Goal: Transaction & Acquisition: Purchase product/service

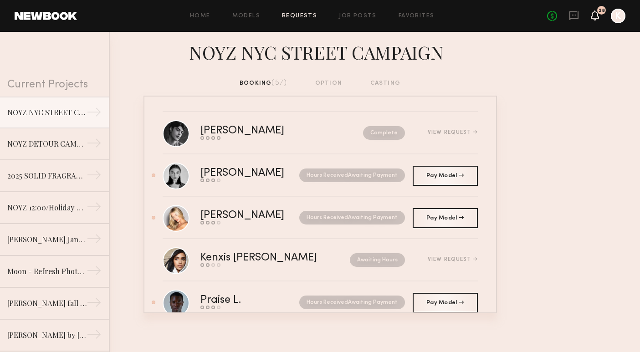
click at [591, 15] on icon at bounding box center [595, 15] width 8 height 10
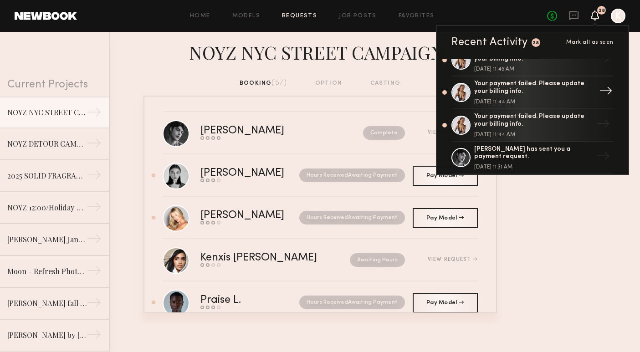
scroll to position [116, 0]
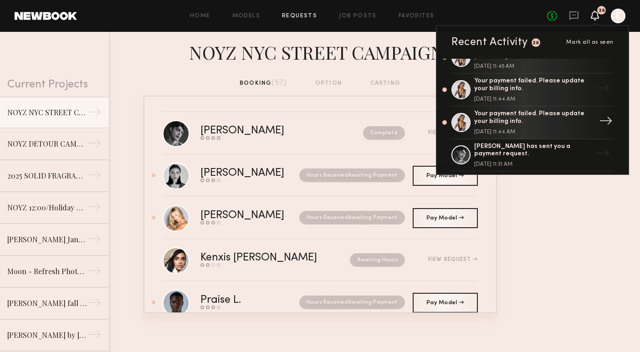
click at [566, 123] on div "Your payment failed. Please update your billing info. September 13, 2025 @ 11:4…" at bounding box center [533, 122] width 119 height 25
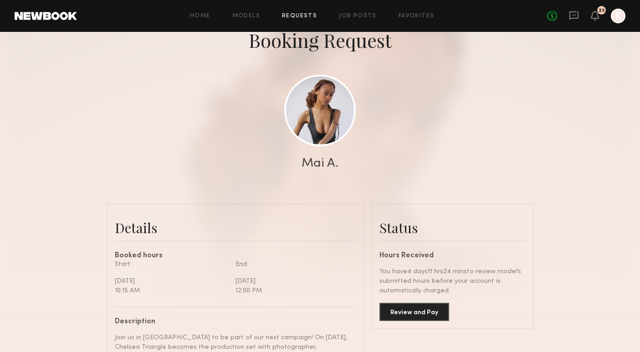
scroll to position [58, 0]
click at [427, 308] on button "Review and Pay" at bounding box center [415, 311] width 70 height 18
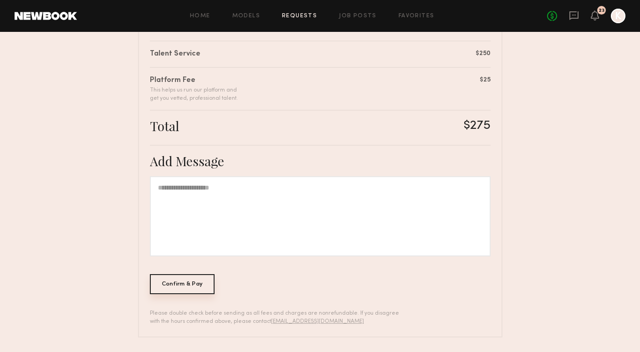
scroll to position [230, 0]
click at [186, 280] on div "Confirm & Pay" at bounding box center [182, 285] width 65 height 20
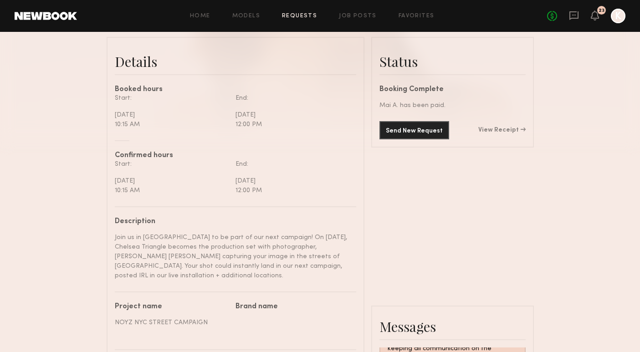
scroll to position [222, 0]
click at [595, 17] on icon at bounding box center [595, 15] width 7 height 6
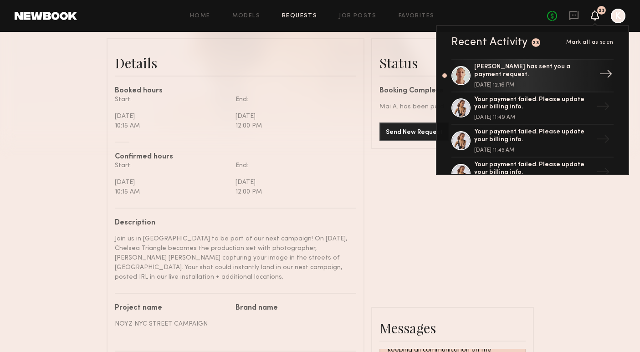
click at [560, 83] on div "[DATE] 12:16 PM" at bounding box center [533, 85] width 119 height 5
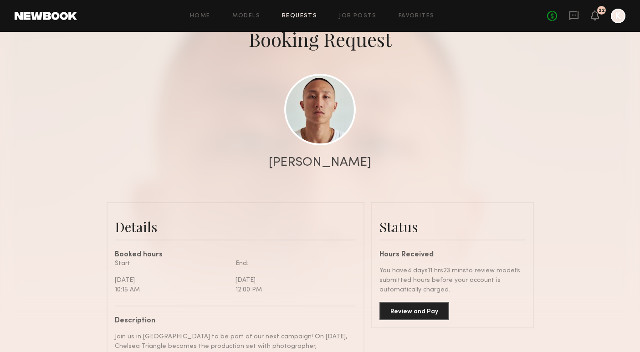
scroll to position [160, 0]
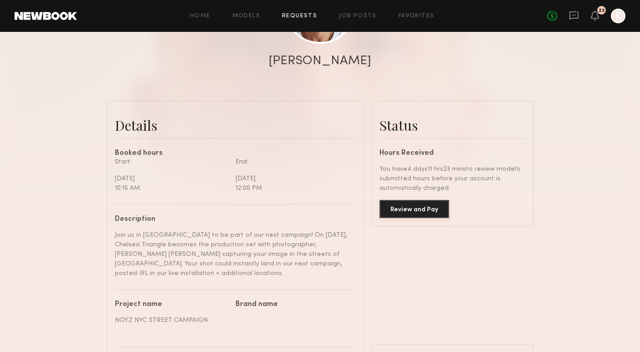
click at [411, 211] on button "Review and Pay" at bounding box center [415, 209] width 70 height 18
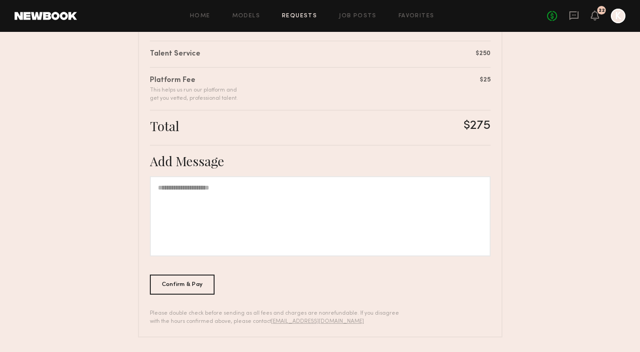
scroll to position [230, 0]
click at [172, 289] on div "Confirm & Pay" at bounding box center [182, 285] width 65 height 20
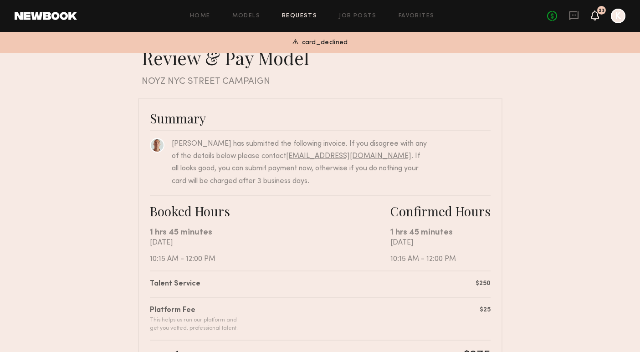
scroll to position [0, 0]
click at [592, 19] on icon at bounding box center [595, 15] width 8 height 10
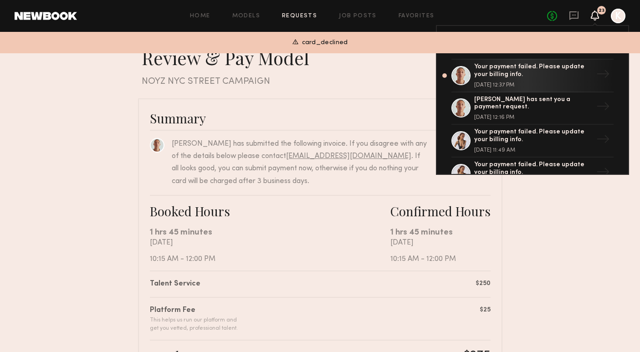
click at [389, 119] on div "Summary" at bounding box center [320, 118] width 341 height 16
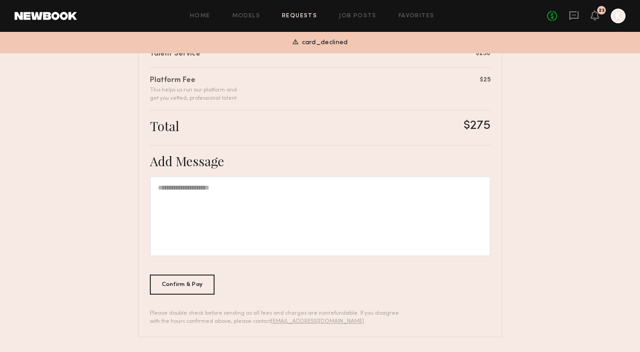
scroll to position [230, 0]
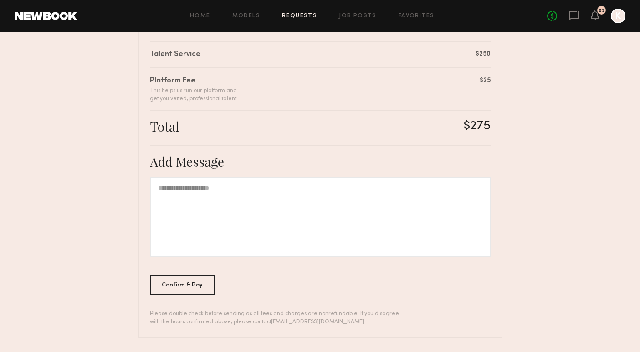
click at [580, 127] on nb-booking-payment "Review & Pay Model Review & Pay Model NOYZ NYC STREET CAMPAIGN Summary [PERSON_…" at bounding box center [320, 77] width 640 height 521
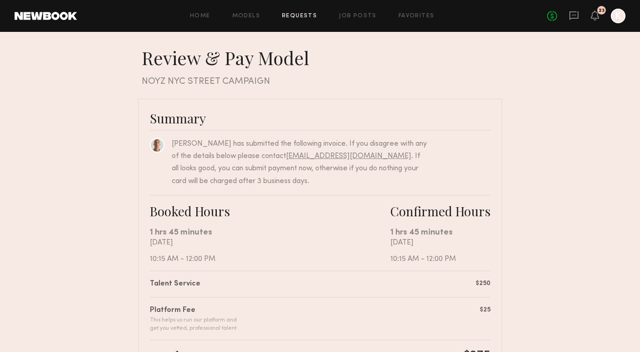
scroll to position [0, 0]
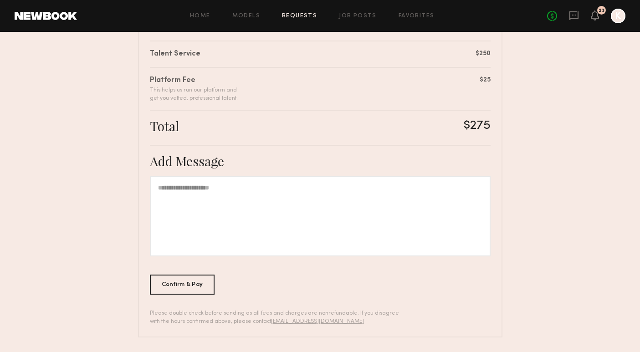
scroll to position [230, 0]
click at [179, 284] on div "Confirm & Pay" at bounding box center [182, 285] width 65 height 20
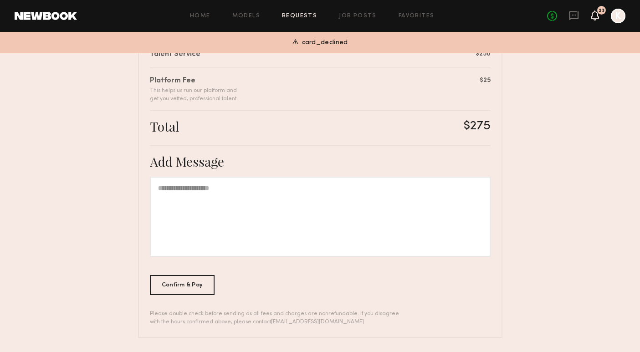
click at [598, 16] on icon at bounding box center [595, 15] width 7 height 6
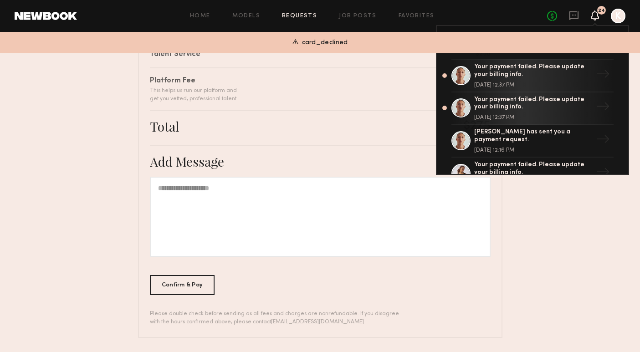
scroll to position [0, 0]
click at [583, 241] on nb-booking-payment "Review & Pay Model Review & Pay Model NOYZ NYC STREET CAMPAIGN Summary [PERSON_…" at bounding box center [320, 77] width 640 height 521
